Goal: Navigation & Orientation: Understand site structure

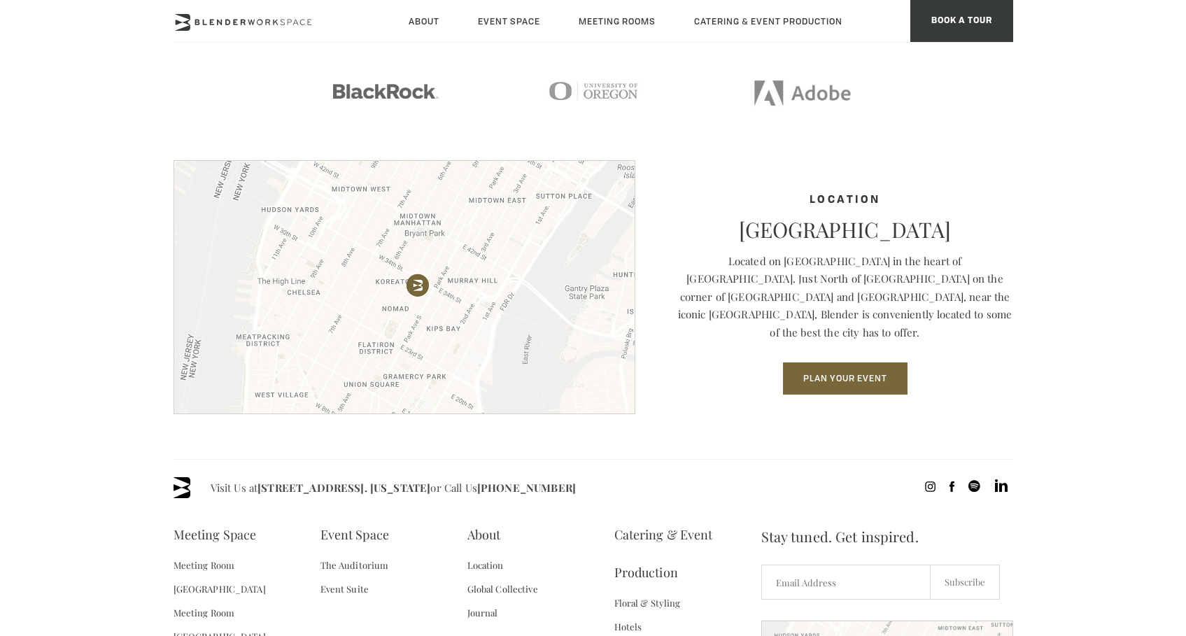
scroll to position [1781, 0]
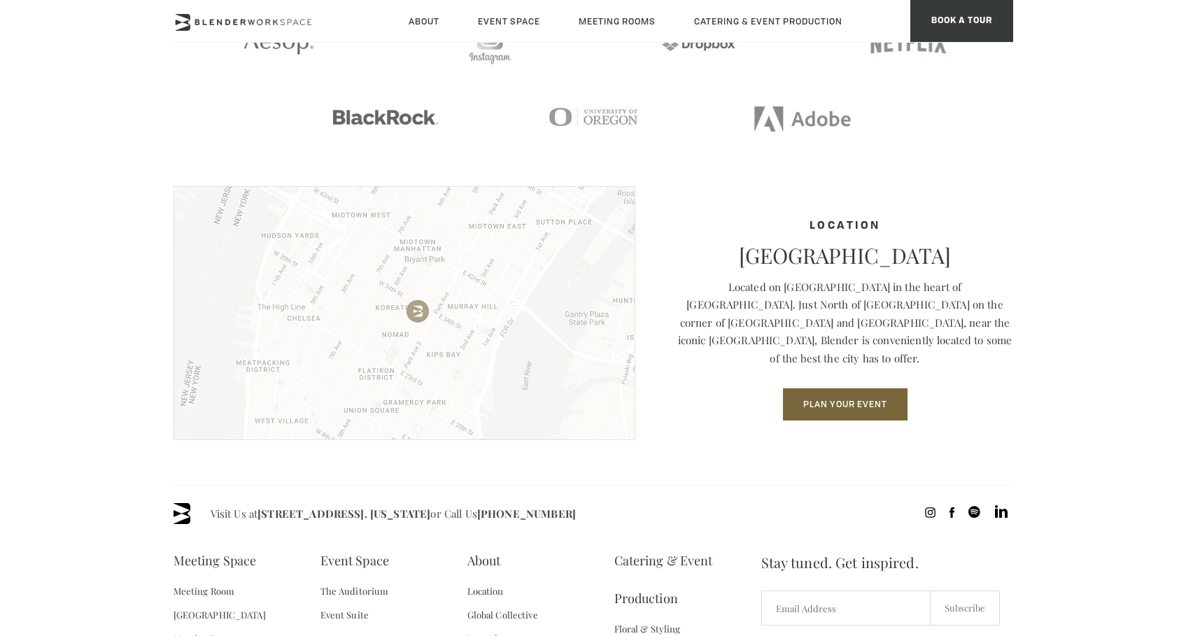
click at [411, 313] on img at bounding box center [405, 313] width 462 height 254
click at [700, 173] on section "CLIENTS We cater to companies and brands seeking a custom event experience." at bounding box center [594, 50] width 840 height 272
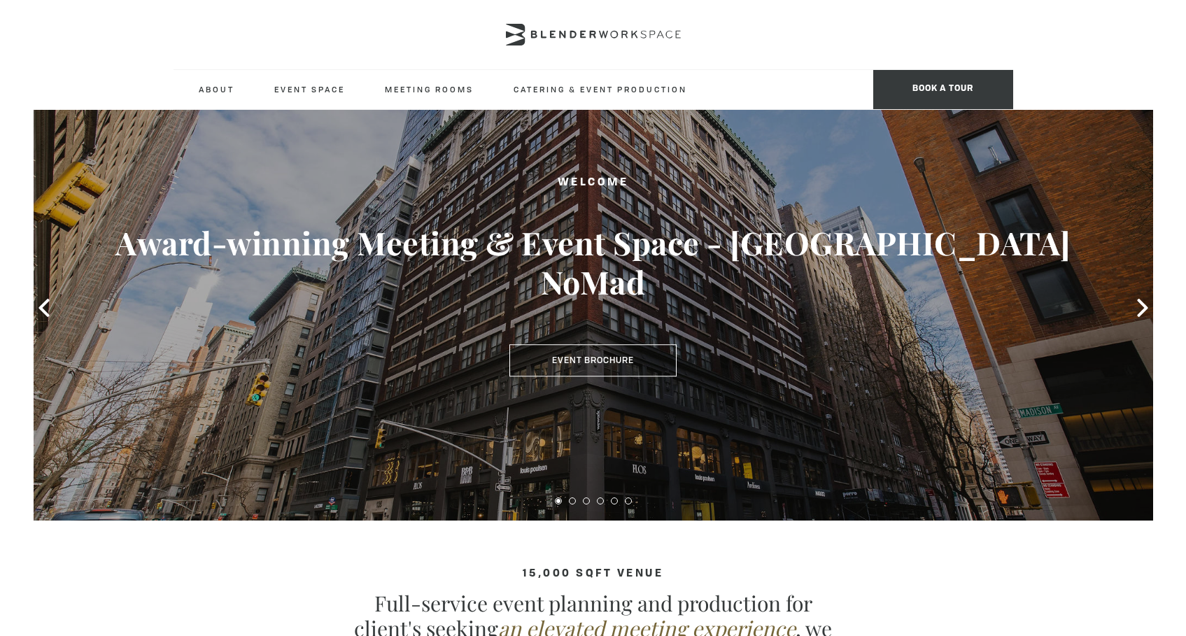
scroll to position [0, 0]
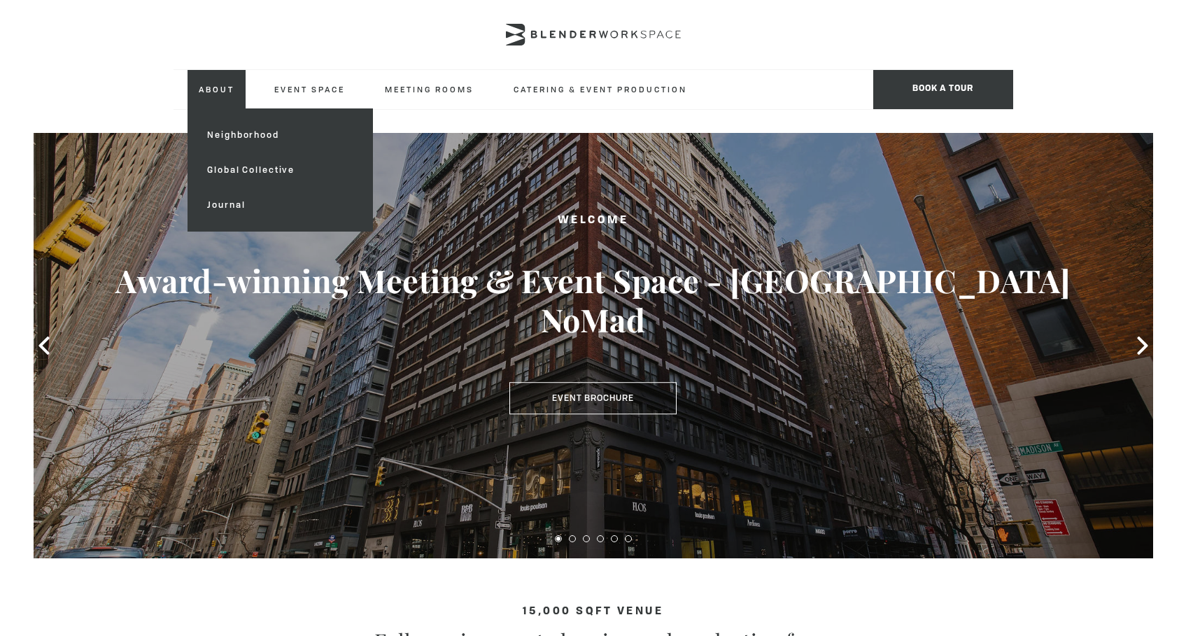
click at [220, 95] on link "About" at bounding box center [216, 89] width 58 height 38
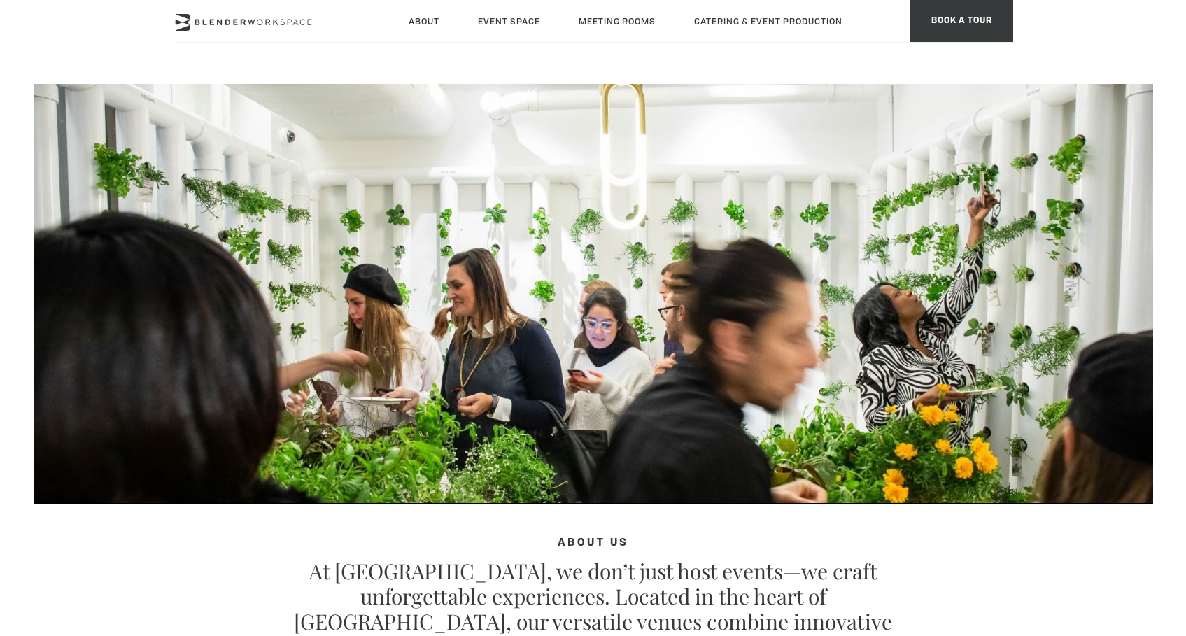
type div "[DATE]"
click at [239, 22] on icon at bounding box center [244, 22] width 140 height 17
